Goal: Navigation & Orientation: Find specific page/section

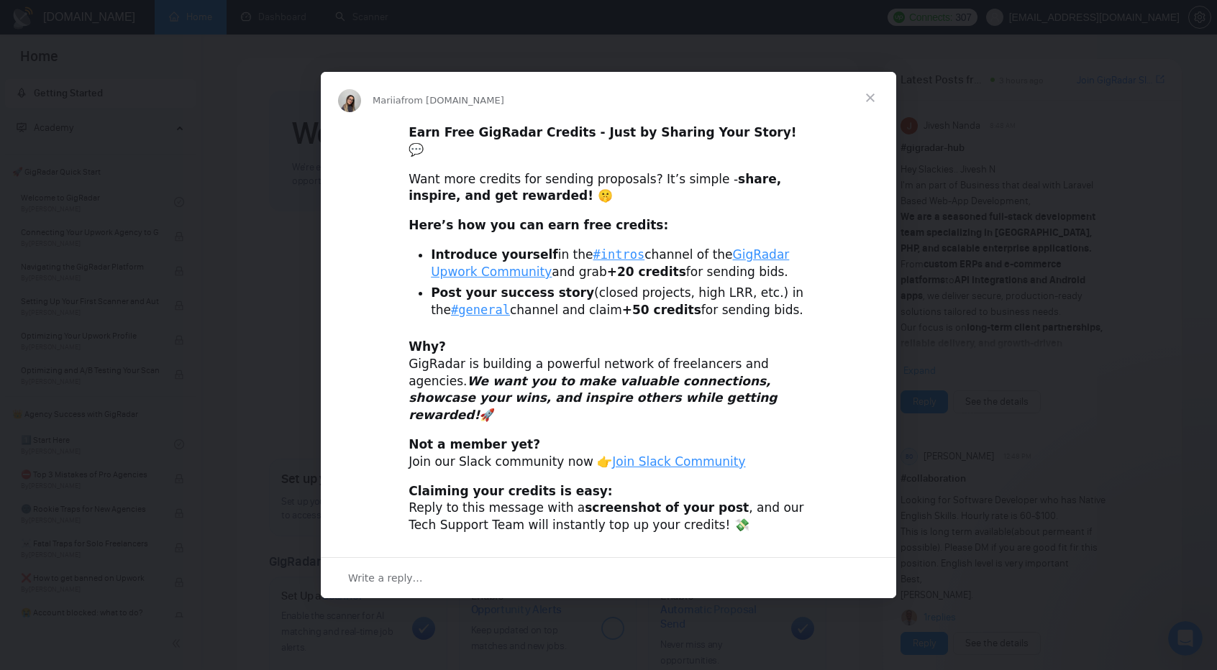
click at [869, 113] on span "Close" at bounding box center [870, 98] width 52 height 52
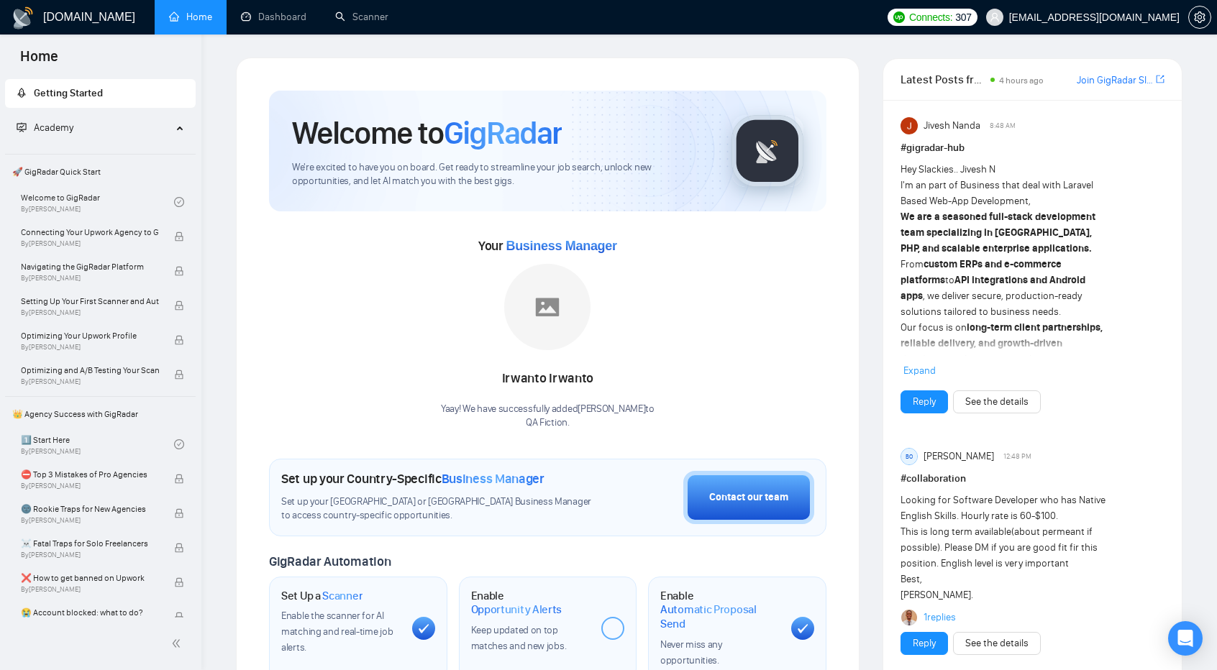
click at [91, 12] on h1 "[DOMAIN_NAME]" at bounding box center [89, 17] width 92 height 35
click at [271, 11] on link "Dashboard" at bounding box center [273, 17] width 65 height 12
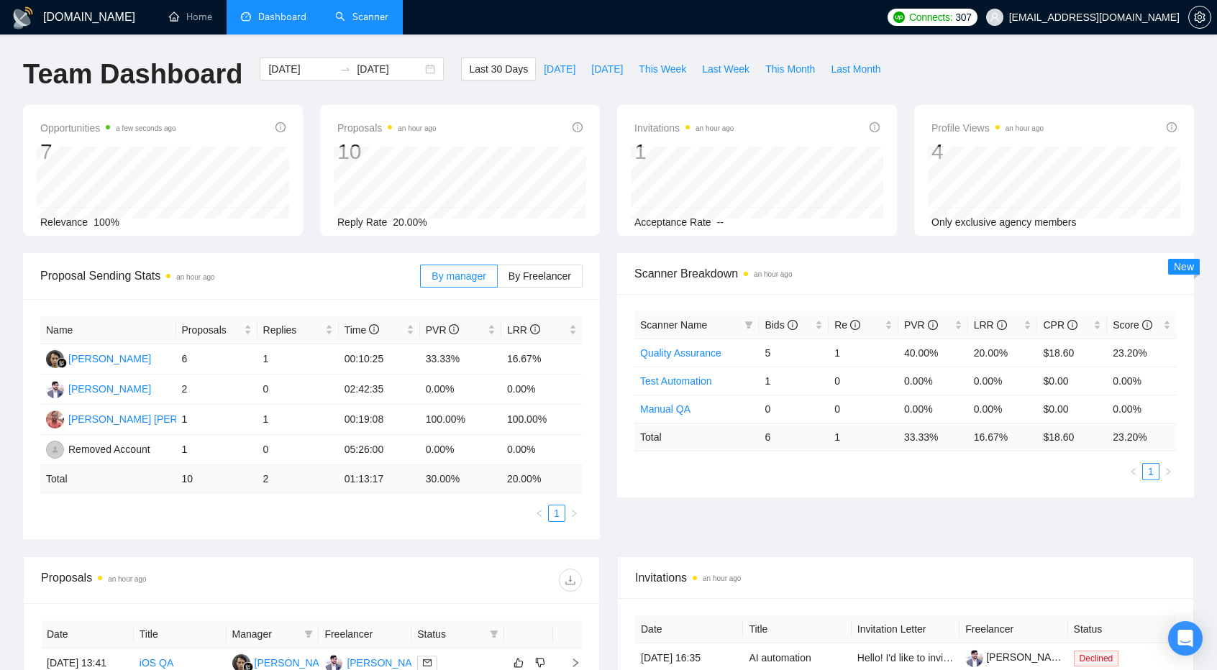
click at [357, 23] on link "Scanner" at bounding box center [361, 17] width 53 height 12
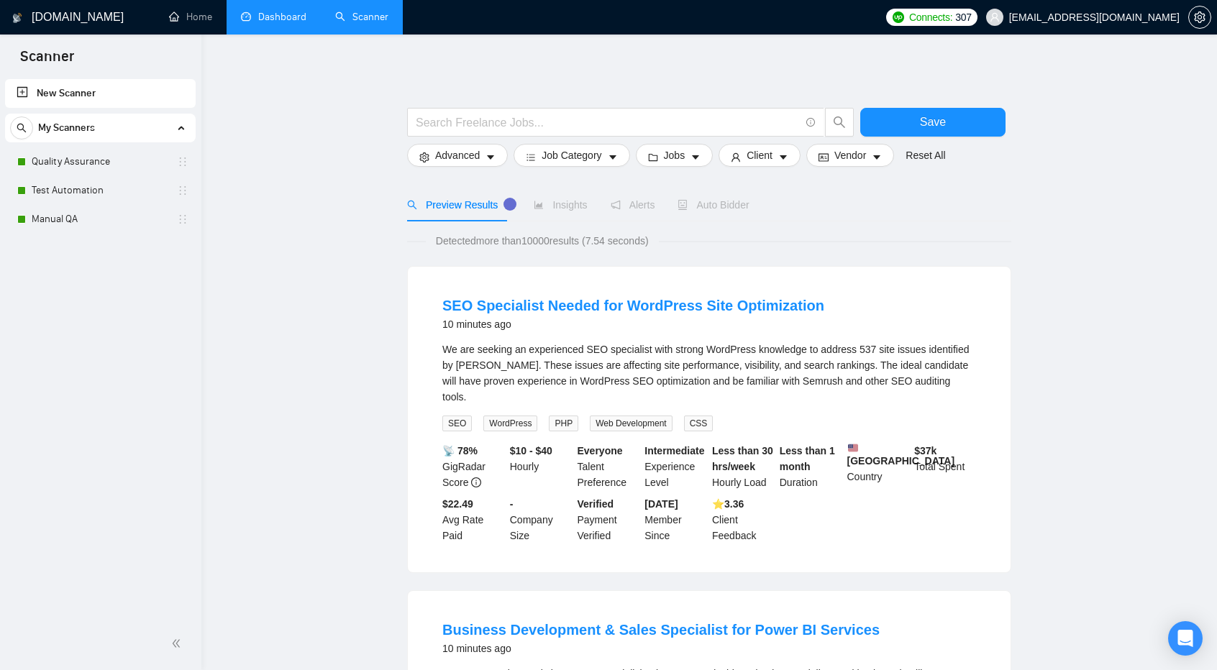
click at [63, 60] on span "Scanner" at bounding box center [47, 61] width 77 height 30
click at [196, 18] on link "Home" at bounding box center [190, 17] width 43 height 12
